Goal: Book appointment/travel/reservation

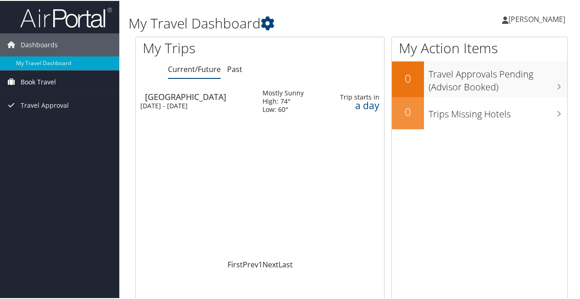
click at [49, 79] on span "Book Travel" at bounding box center [38, 81] width 35 height 23
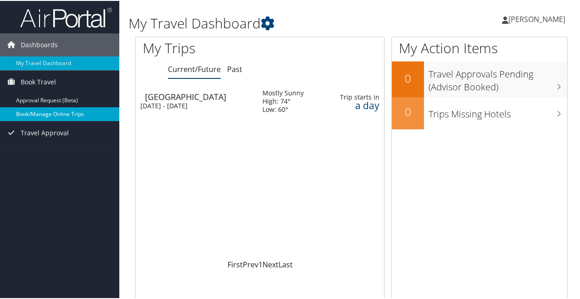
click at [44, 110] on link "Book/Manage Online Trips" at bounding box center [59, 113] width 119 height 14
